Goal: Task Accomplishment & Management: Manage account settings

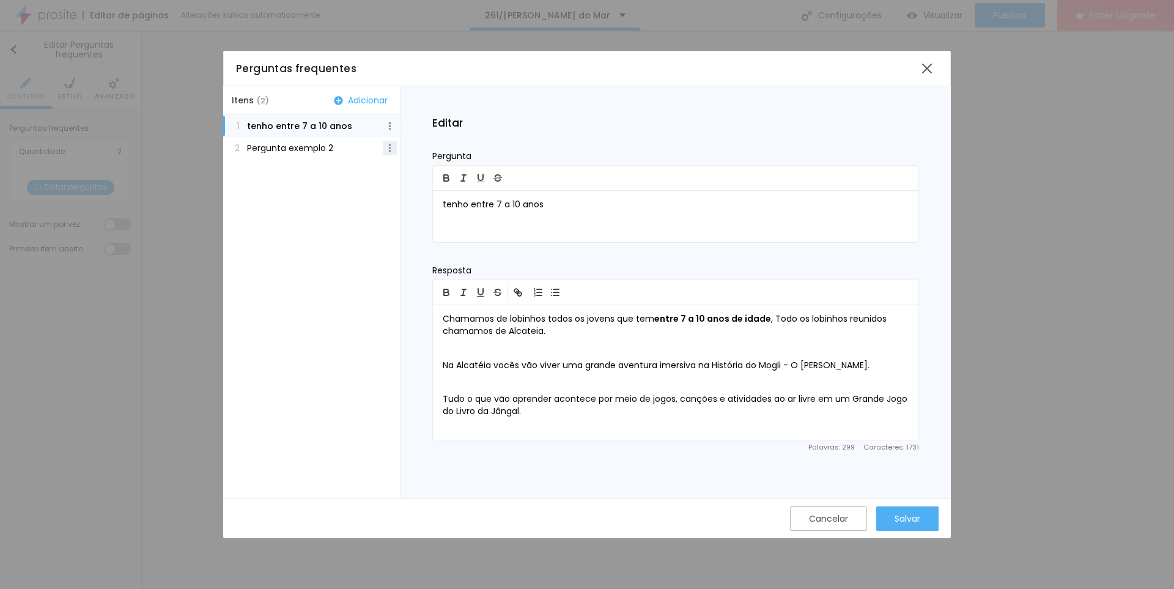
click at [390, 145] on img at bounding box center [390, 148] width 8 height 8
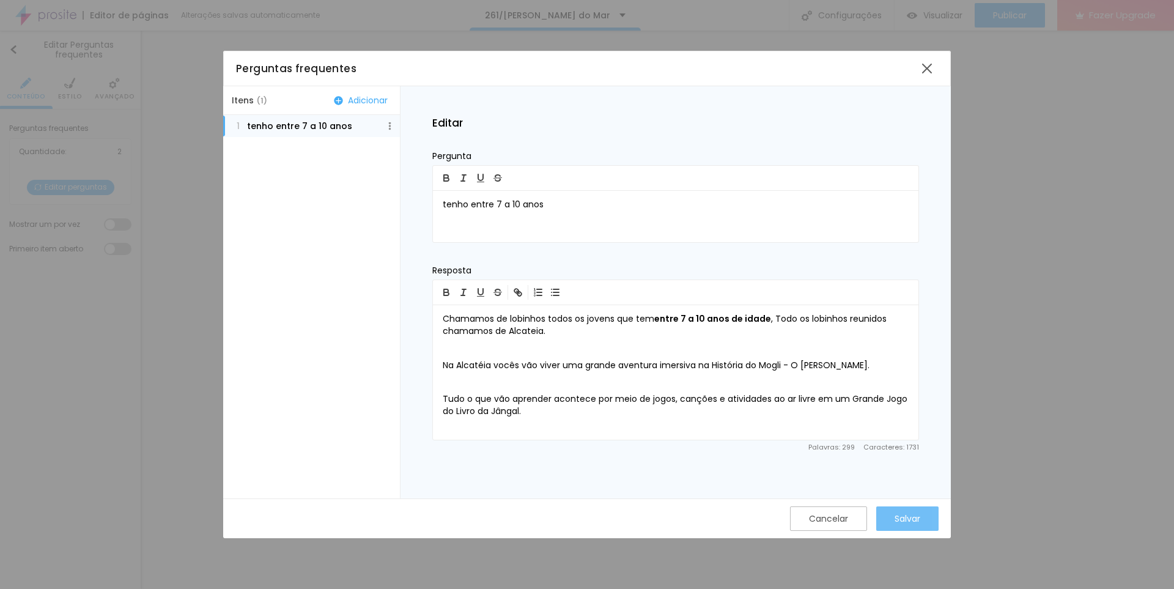
click at [899, 521] on div "Salvar" at bounding box center [908, 519] width 26 height 10
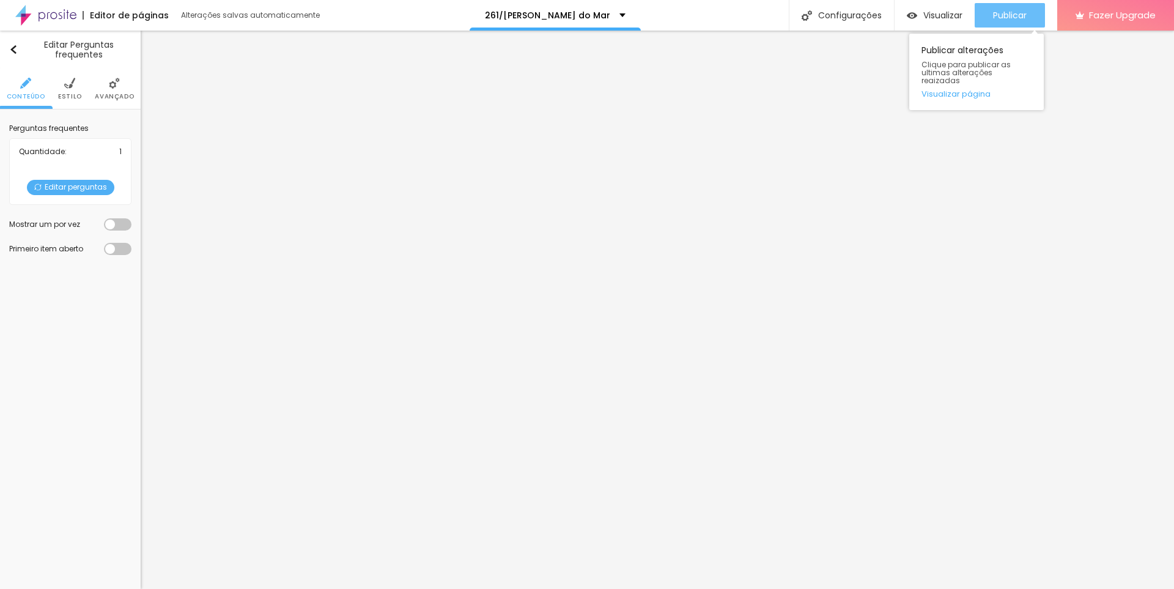
click at [1005, 20] on span "Publicar" at bounding box center [1010, 15] width 34 height 10
click at [1009, 12] on span "Publicar" at bounding box center [1010, 15] width 34 height 10
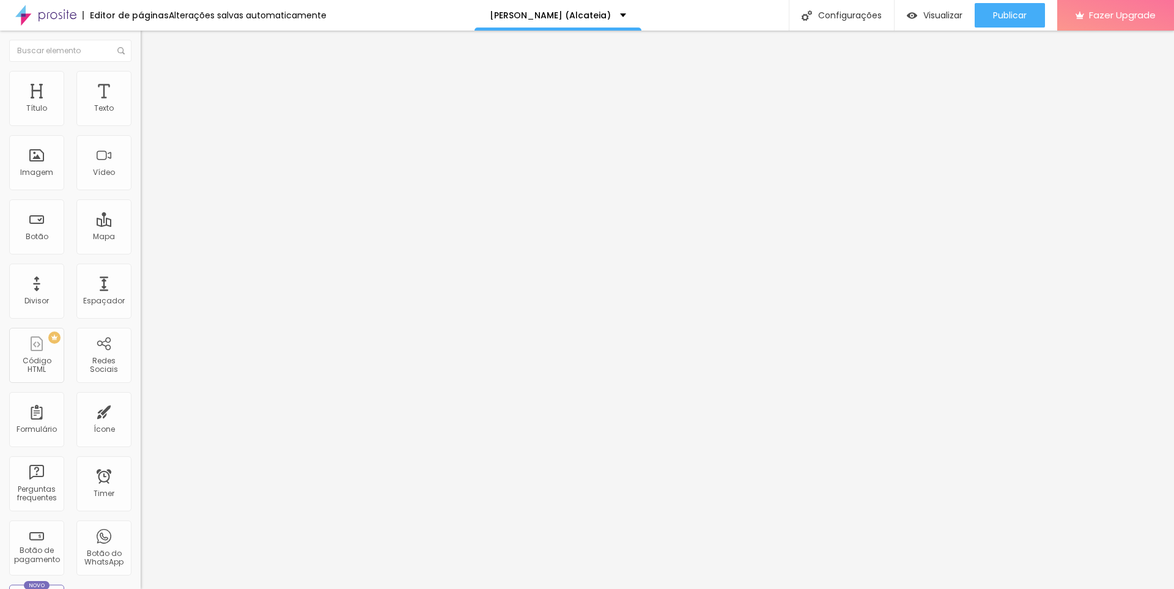
click at [207, 103] on img at bounding box center [210, 98] width 7 height 7
click at [1004, 8] on div "Publicar" at bounding box center [1010, 15] width 34 height 24
click at [207, 103] on img at bounding box center [210, 98] width 7 height 7
click at [1011, 7] on div "Publicar" at bounding box center [1010, 15] width 34 height 24
click at [1011, 20] on span "Publicar" at bounding box center [1010, 15] width 34 height 10
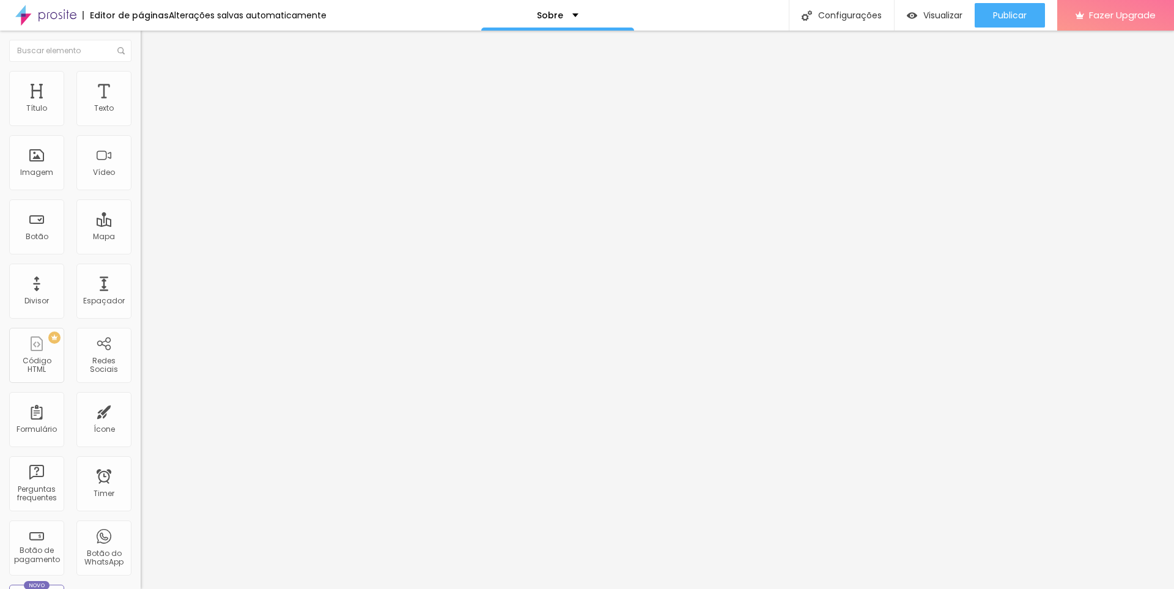
click at [141, 105] on span "Trocar imagem" at bounding box center [174, 100] width 67 height 10
click at [992, 16] on button "Publicar" at bounding box center [1010, 15] width 70 height 24
click at [1002, 18] on span "Publicar" at bounding box center [1010, 15] width 34 height 10
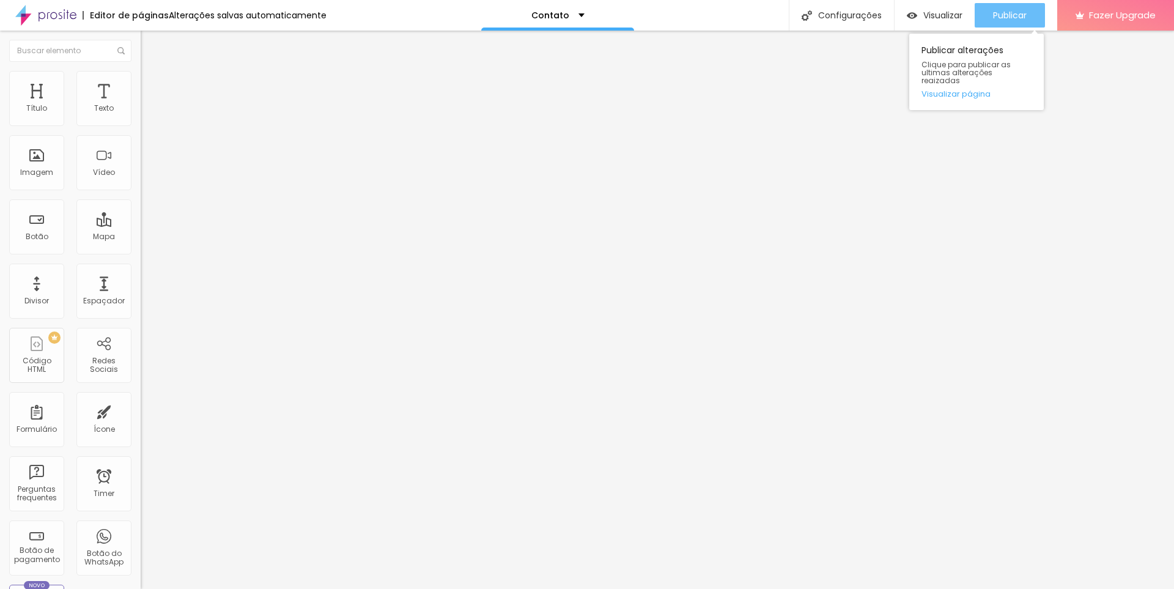
click at [1005, 17] on span "Publicar" at bounding box center [1010, 15] width 34 height 10
click at [1018, 13] on span "Publicar" at bounding box center [1010, 15] width 34 height 10
click at [1011, 14] on span "Publicar" at bounding box center [1010, 15] width 34 height 10
click at [1011, 17] on span "Publicar" at bounding box center [1010, 15] width 34 height 10
click at [990, 14] on button "Publicar" at bounding box center [1010, 15] width 70 height 24
